Goal: Obtain resource: Download file/media

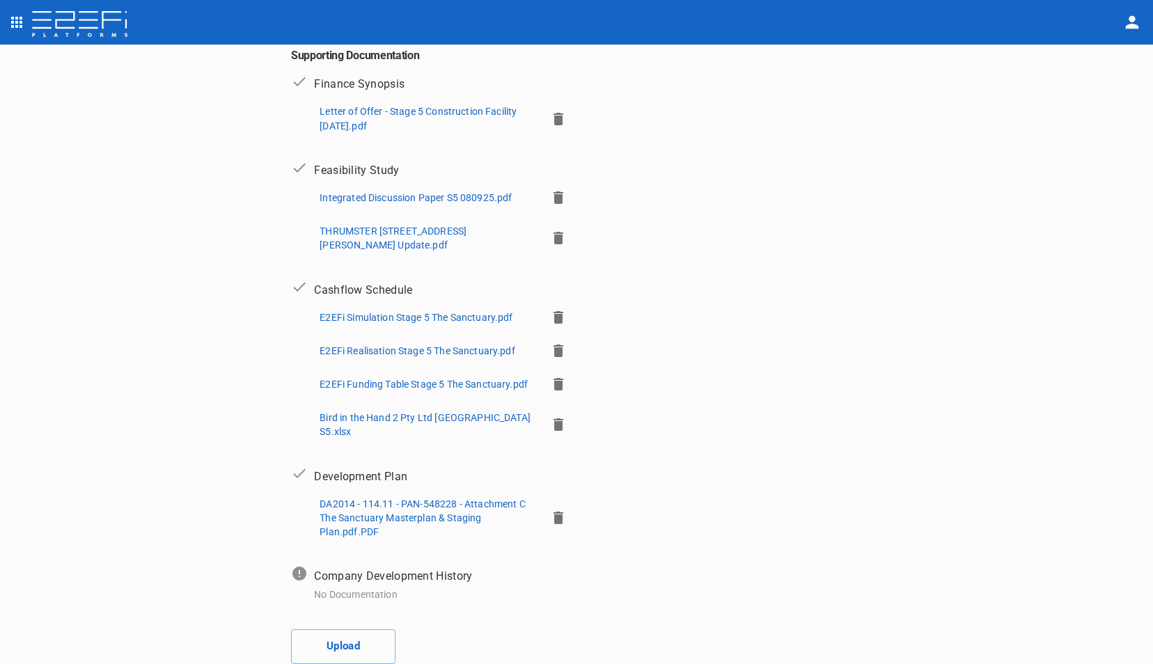
scroll to position [347, 0]
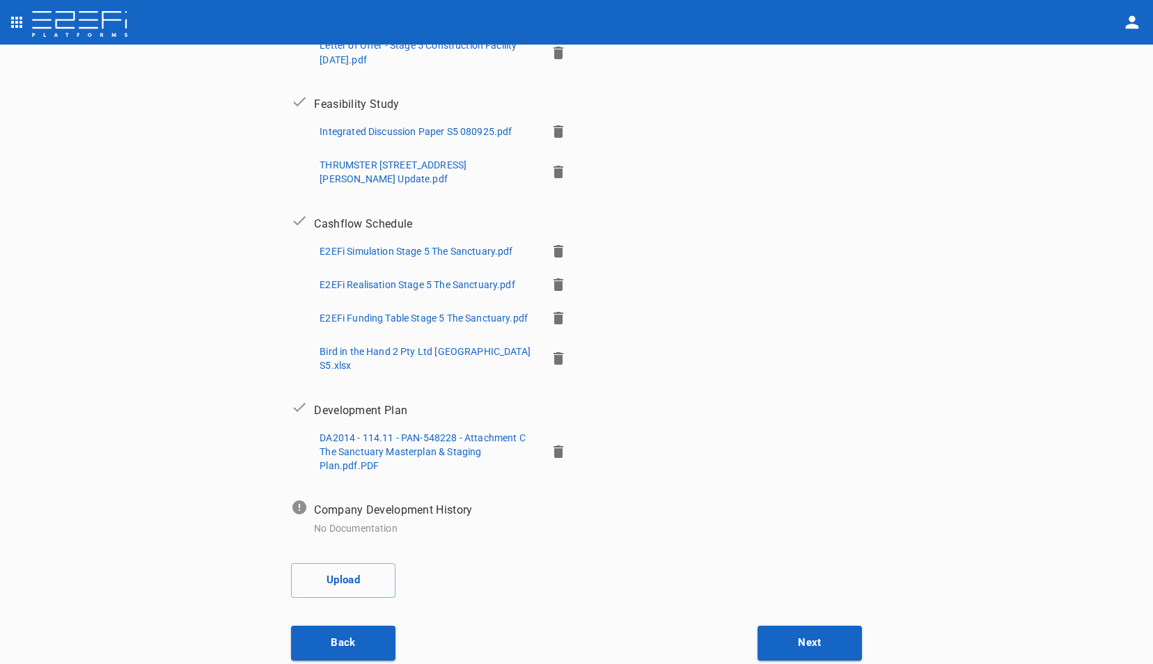
click at [394, 440] on p "DA2014 - 114.11 - PAN-548228 - Attachment C The Sanctuary Masterplan & Staging …" at bounding box center [427, 452] width 215 height 42
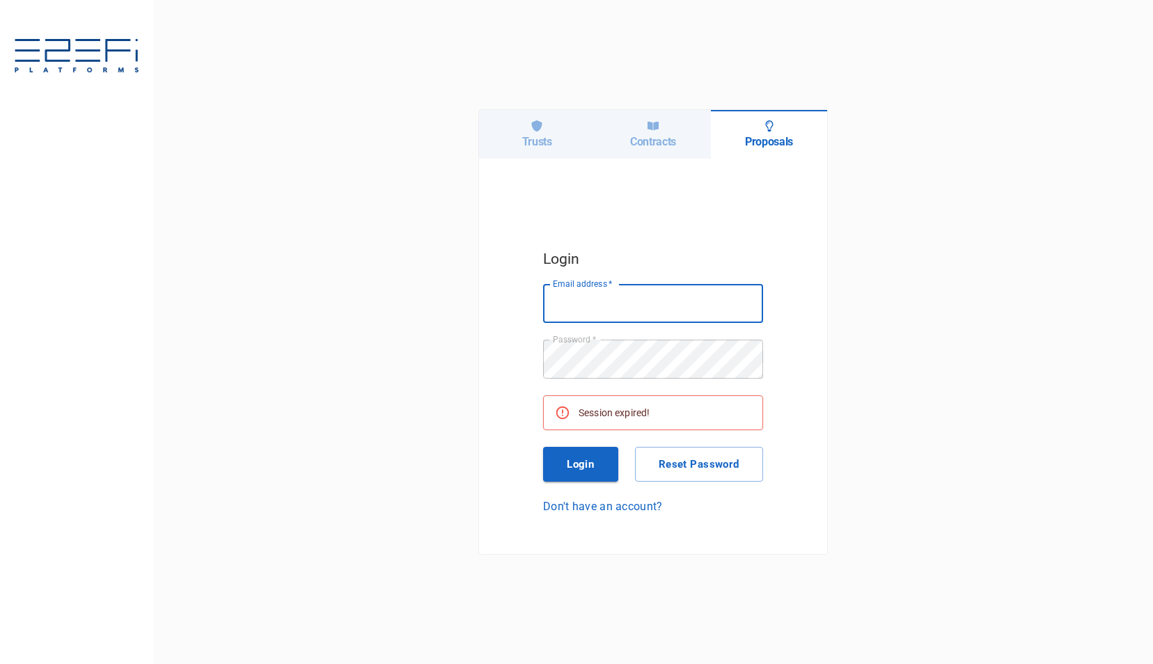
click at [586, 307] on input "Email address   *" at bounding box center [653, 303] width 220 height 39
type input "[PERSON_NAME][EMAIL_ADDRESS][DOMAIN_NAME]"
click at [584, 459] on button "Login" at bounding box center [580, 464] width 75 height 35
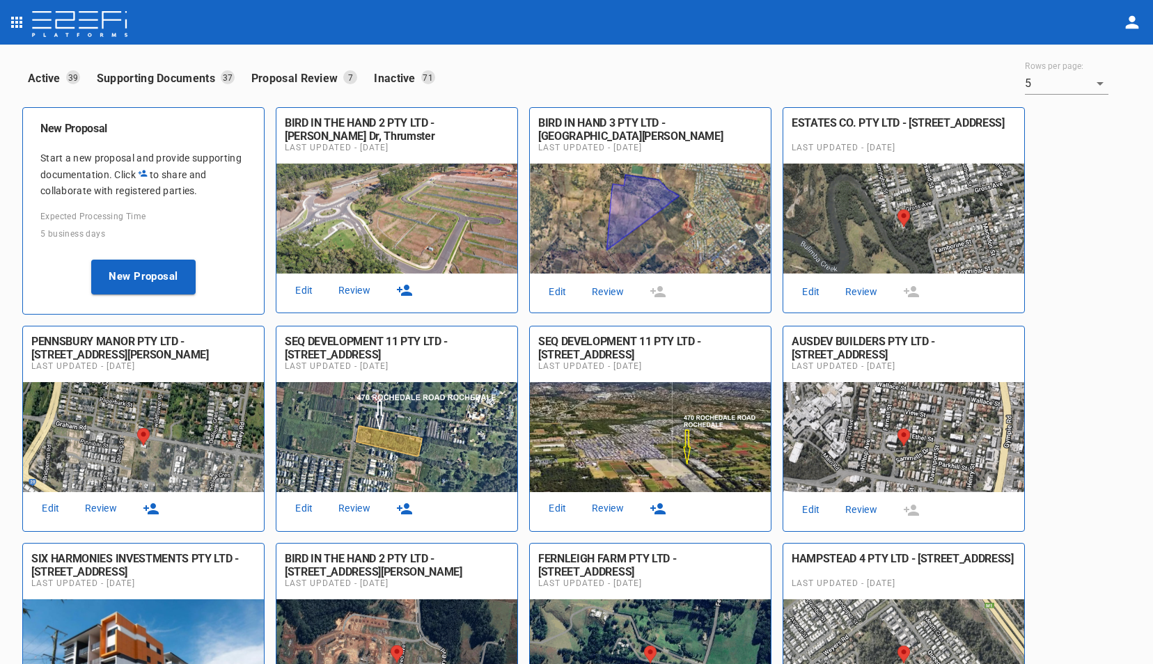
click at [359, 287] on link "Review" at bounding box center [354, 290] width 45 height 19
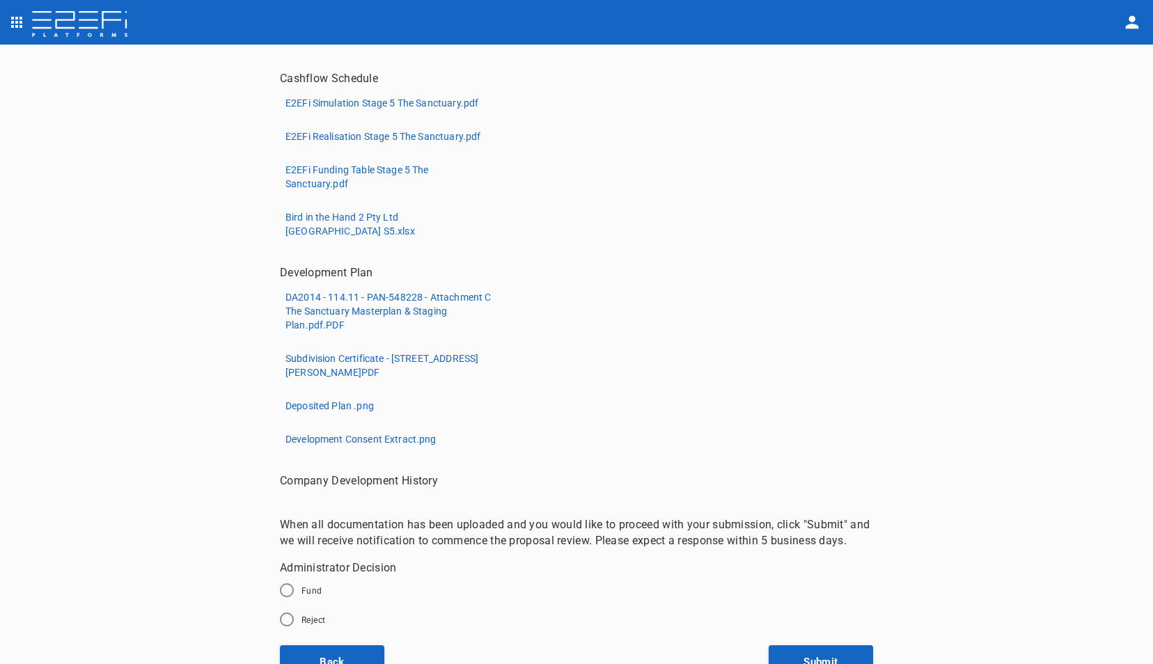
scroll to position [479, 0]
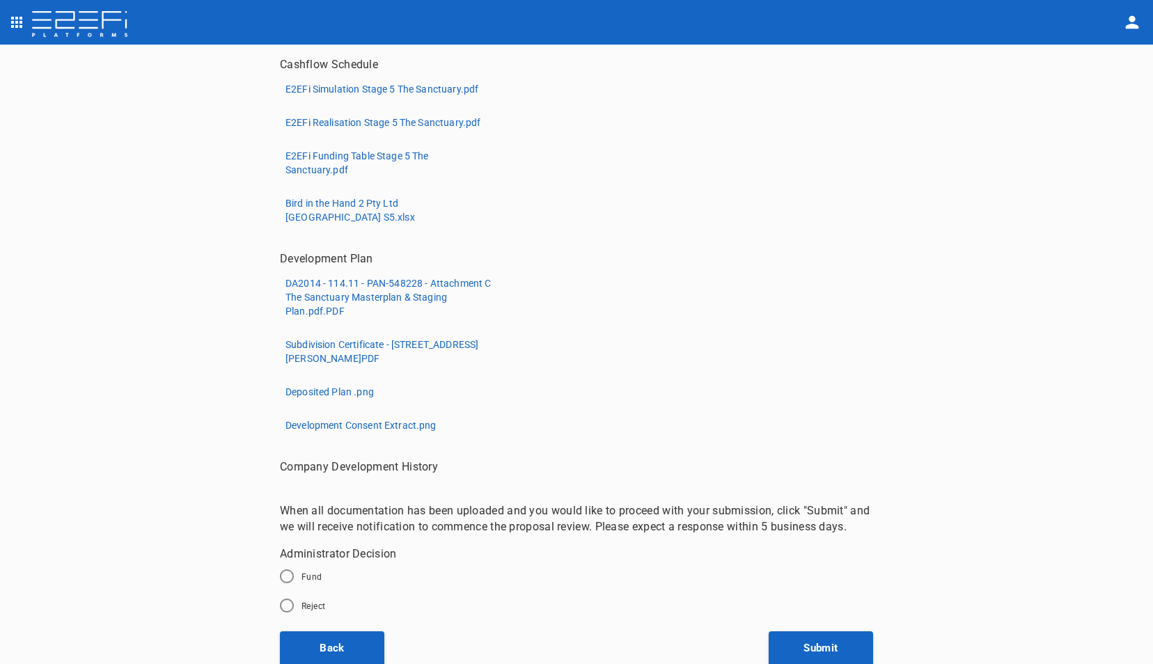
click at [359, 347] on p "Subdivision Certificate - [STREET_ADDRESS][PERSON_NAME]PDF" at bounding box center [390, 352] width 208 height 28
click at [355, 345] on p "Subdivision Certificate - [STREET_ADDRESS][PERSON_NAME]PDF" at bounding box center [390, 352] width 208 height 28
click at [307, 390] on p "Deposited Plan .png" at bounding box center [330, 392] width 88 height 14
click at [356, 423] on p "Development Consent Extract.png" at bounding box center [361, 426] width 151 height 14
drag, startPoint x: 915, startPoint y: 336, endPoint x: 792, endPoint y: 394, distance: 135.8
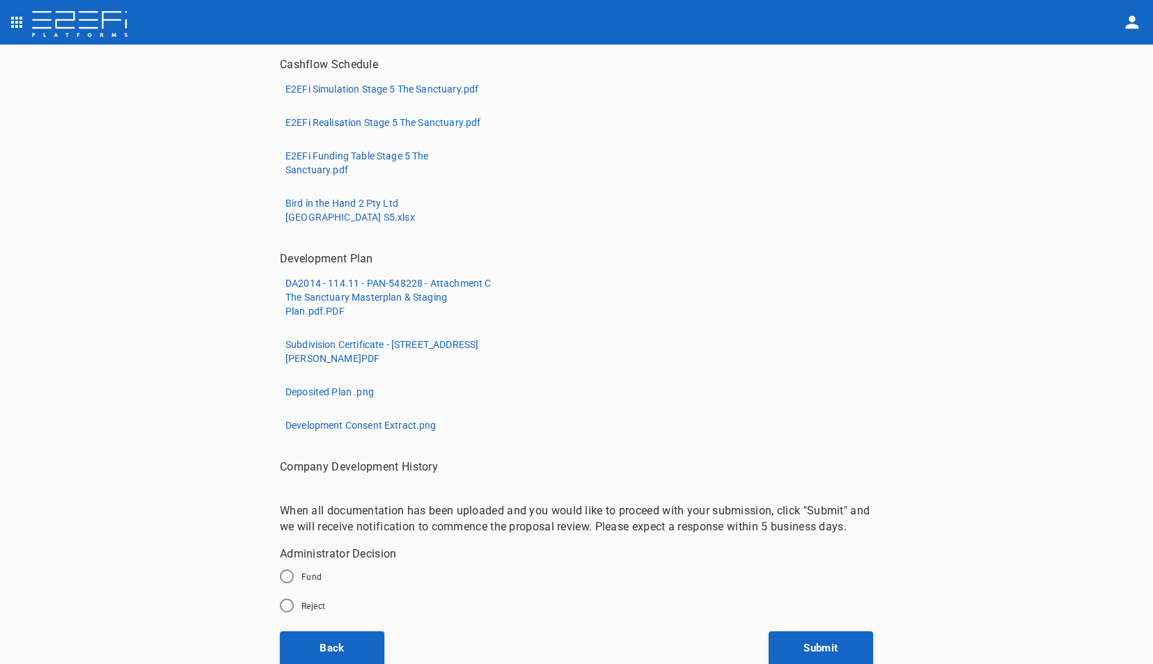
click at [915, 336] on div "Proposal Review 1 Proposal Overview 2 Product Match 3 Document Submission 4 Pro…" at bounding box center [576, 355] width 1153 height 621
click at [325, 657] on button "Back" at bounding box center [332, 649] width 104 height 35
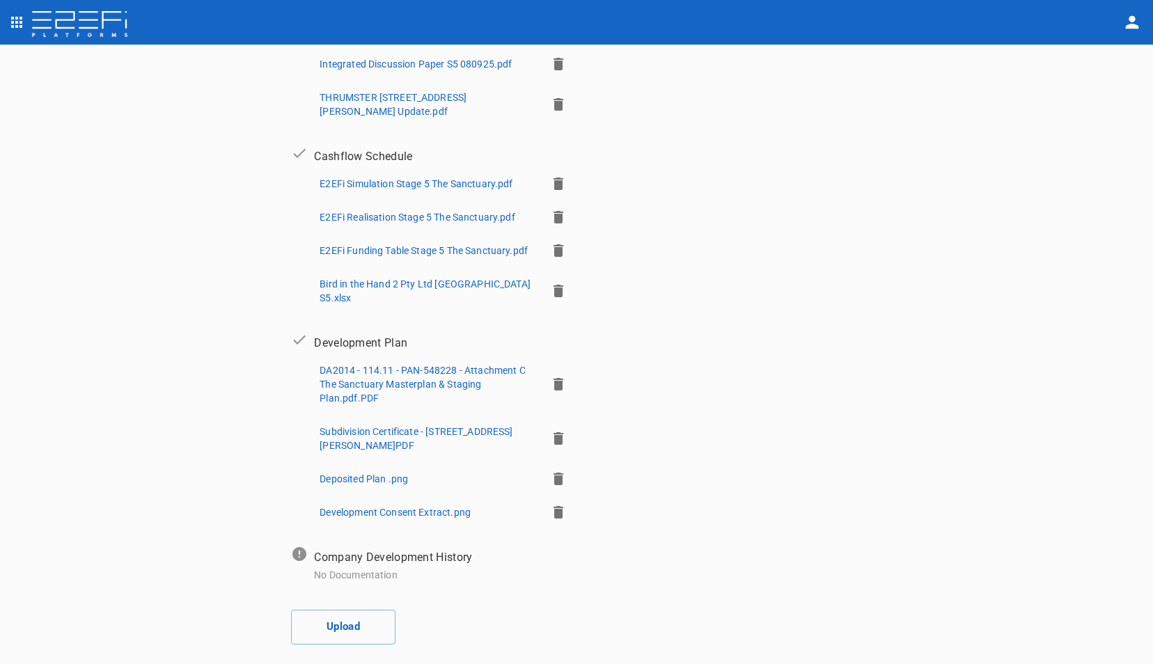
scroll to position [462, 0]
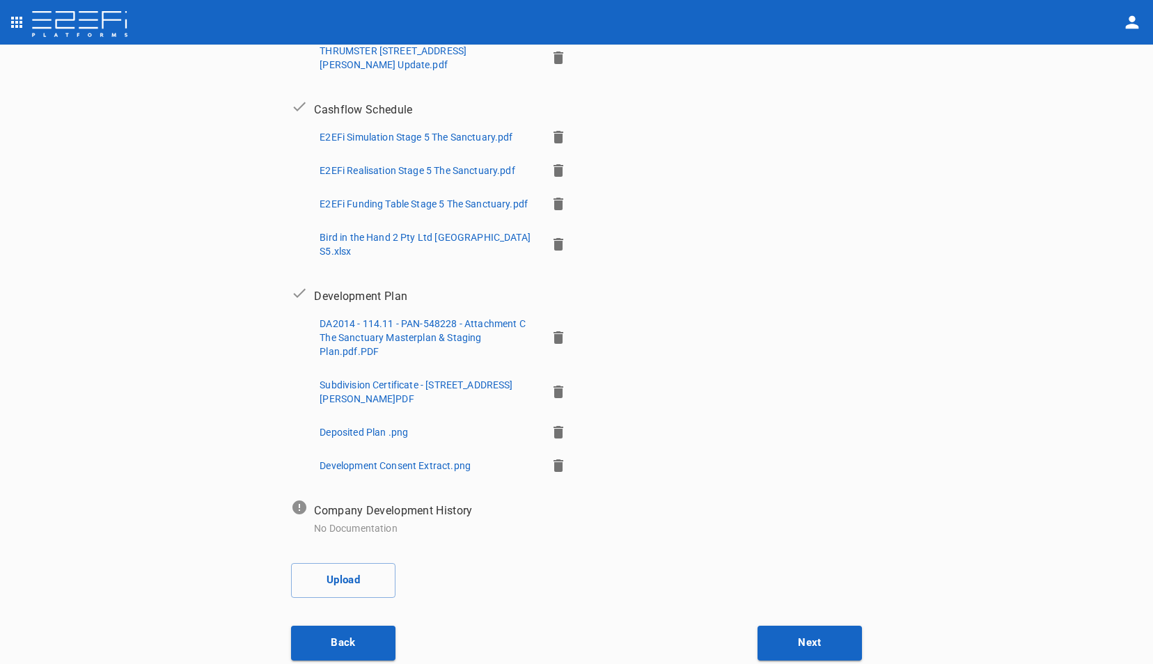
click at [554, 460] on icon "button" at bounding box center [559, 466] width 10 height 13
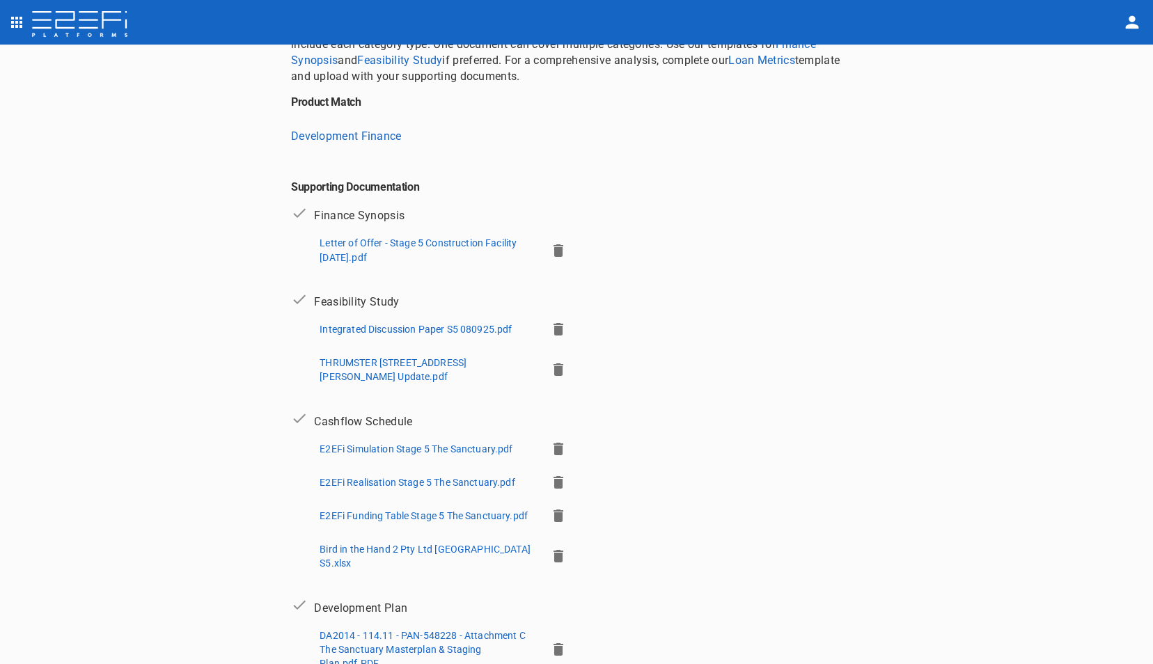
scroll to position [80, 0]
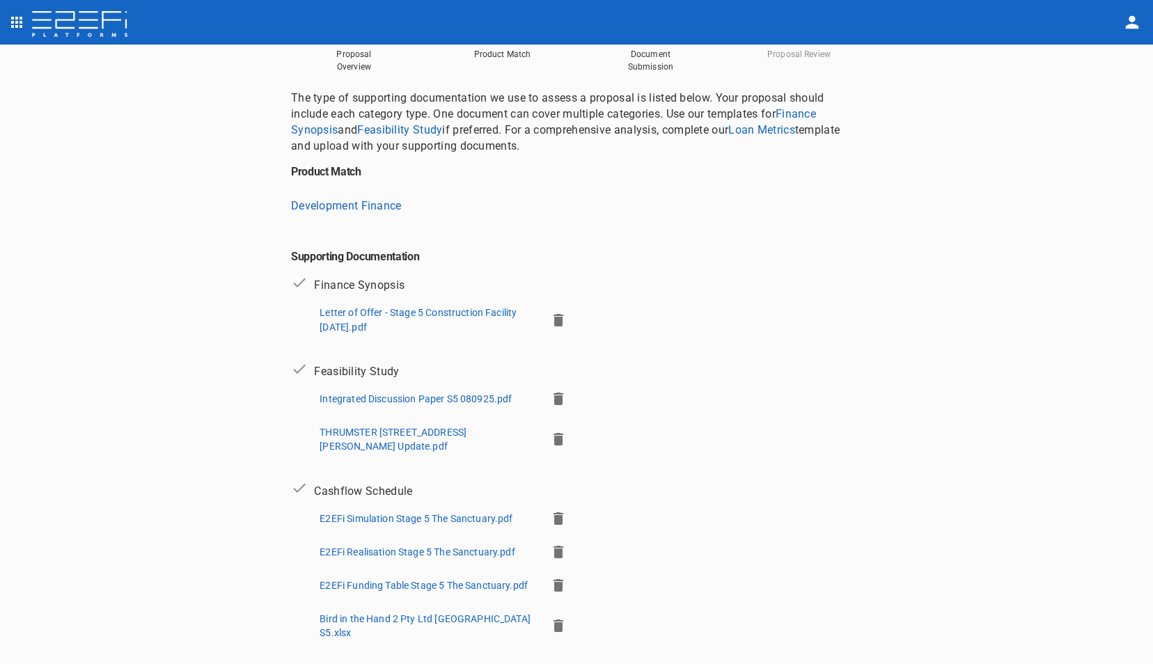
click at [19, 25] on icon "open drawer" at bounding box center [16, 22] width 17 height 17
click at [58, 161] on span "Contracts" at bounding box center [94, 158] width 123 height 16
